Goal: Transaction & Acquisition: Obtain resource

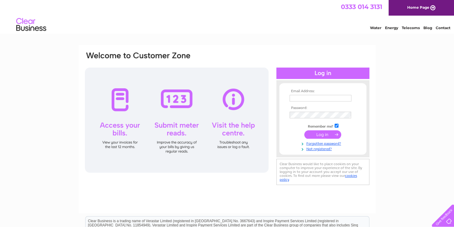
type input "hugh.edmond@btinternet.com"
click at [322, 134] on input "submit" at bounding box center [323, 134] width 37 height 8
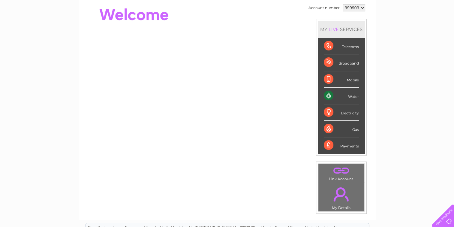
scroll to position [30, 0]
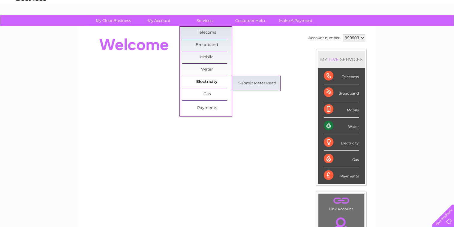
click at [209, 80] on link "Electricity" at bounding box center [207, 82] width 50 height 12
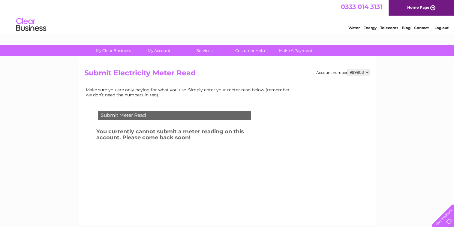
click at [441, 26] on link "Log out" at bounding box center [442, 28] width 14 height 5
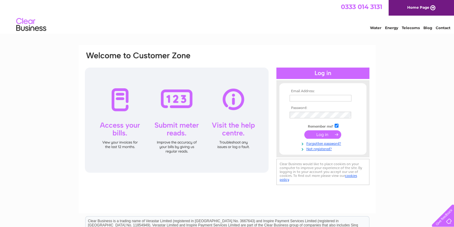
type input "hugh.edmond@btinternet.com"
click at [326, 134] on input "submit" at bounding box center [323, 134] width 37 height 8
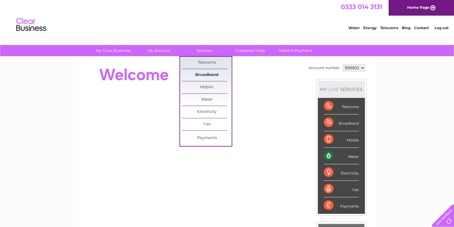
click at [210, 72] on link "Broadband" at bounding box center [207, 75] width 50 height 12
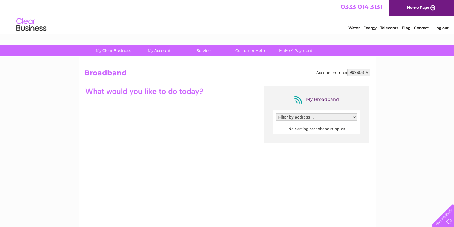
click at [354, 116] on select "Filter by address..." at bounding box center [316, 117] width 81 height 7
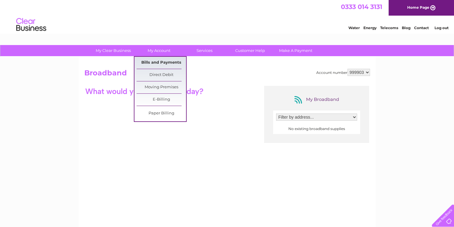
click at [157, 61] on link "Bills and Payments" at bounding box center [162, 63] width 50 height 12
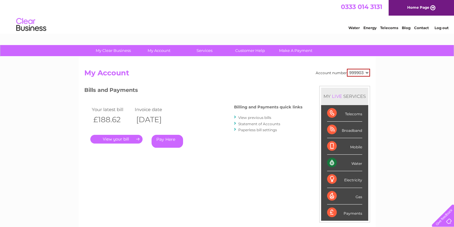
click at [250, 115] on link "View previous bills" at bounding box center [254, 117] width 33 height 5
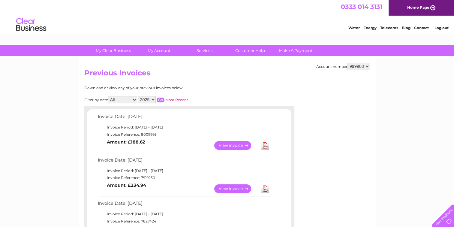
click at [240, 142] on link "View" at bounding box center [236, 145] width 44 height 9
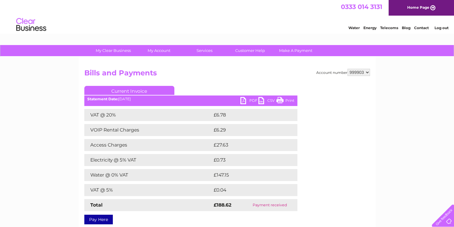
click at [250, 98] on link "PDF" at bounding box center [250, 101] width 18 height 9
click at [441, 26] on link "Log out" at bounding box center [442, 28] width 14 height 5
